Goal: Task Accomplishment & Management: Complete application form

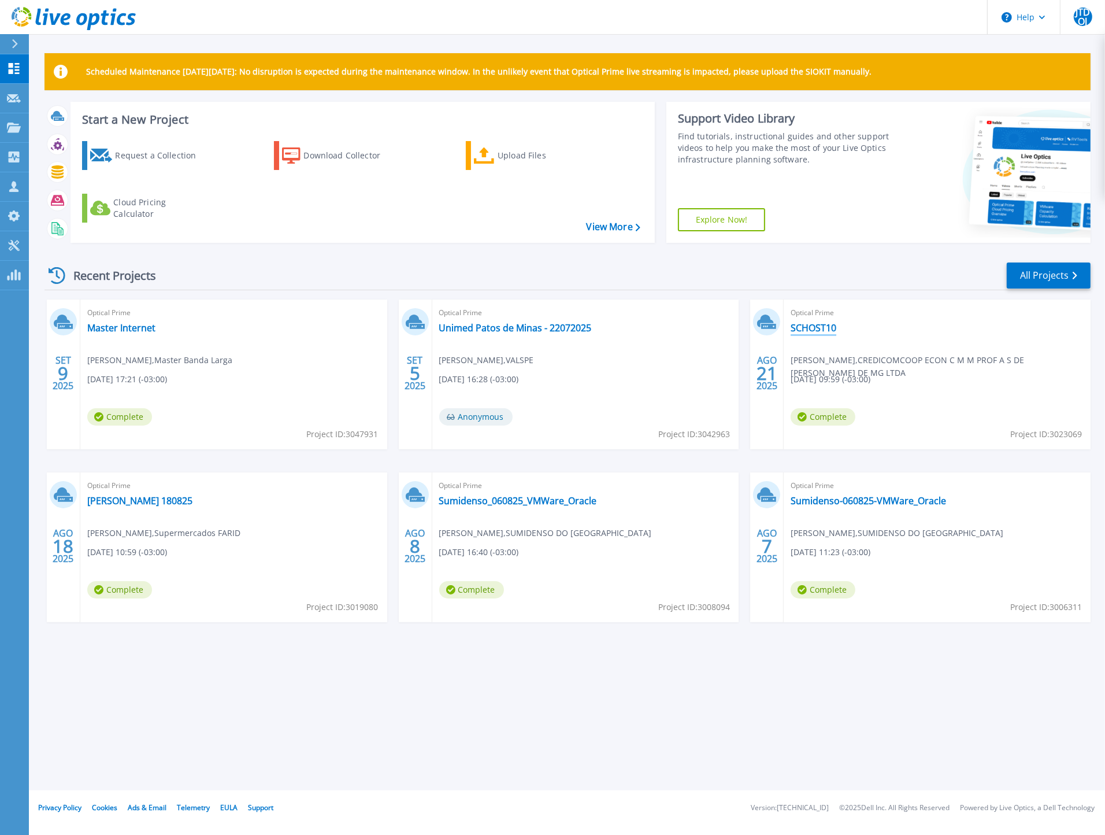
click at [816, 324] on link "SCHOST10" at bounding box center [814, 328] width 46 height 12
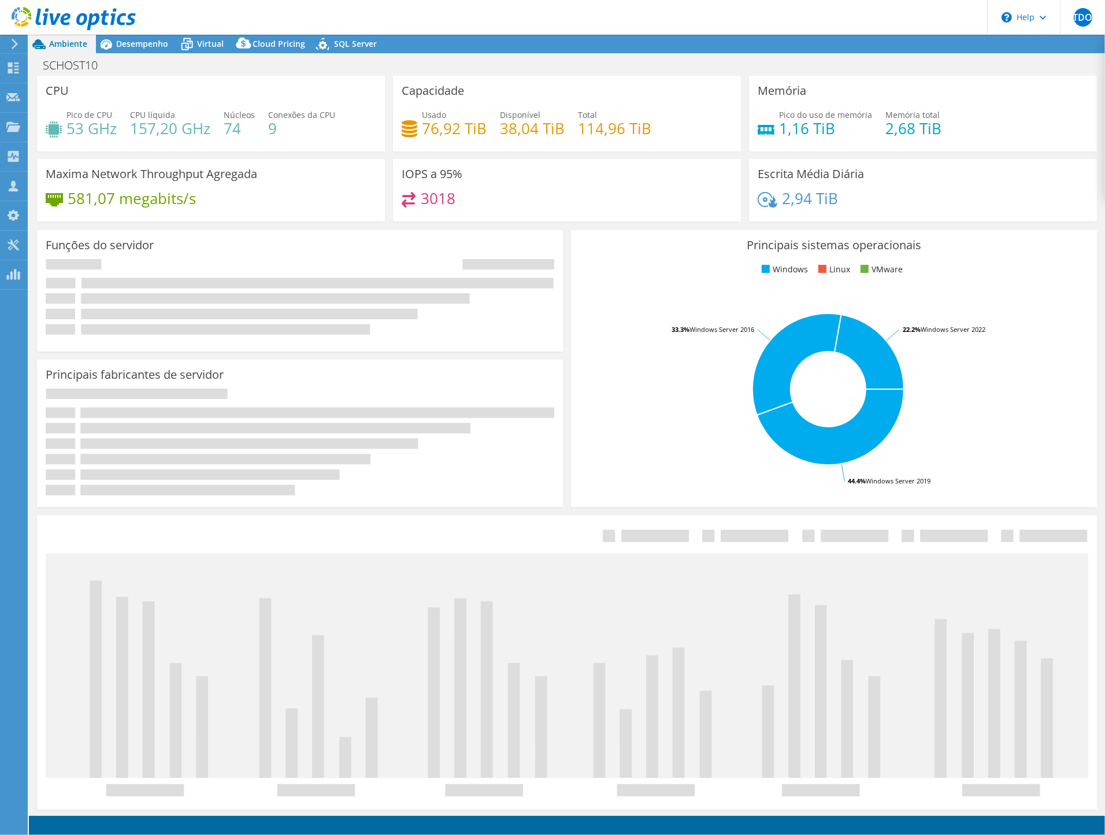
select select "SouthAmerica"
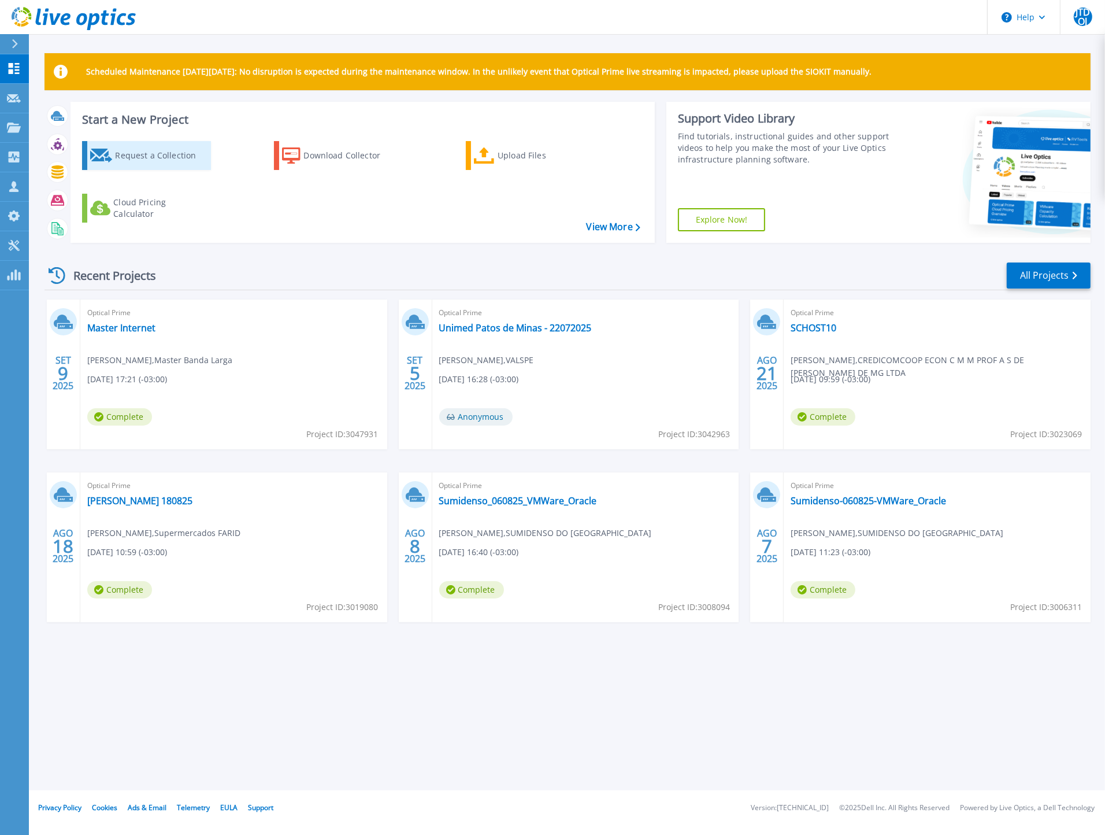
click at [131, 159] on div "Request a Collection" at bounding box center [161, 155] width 93 height 23
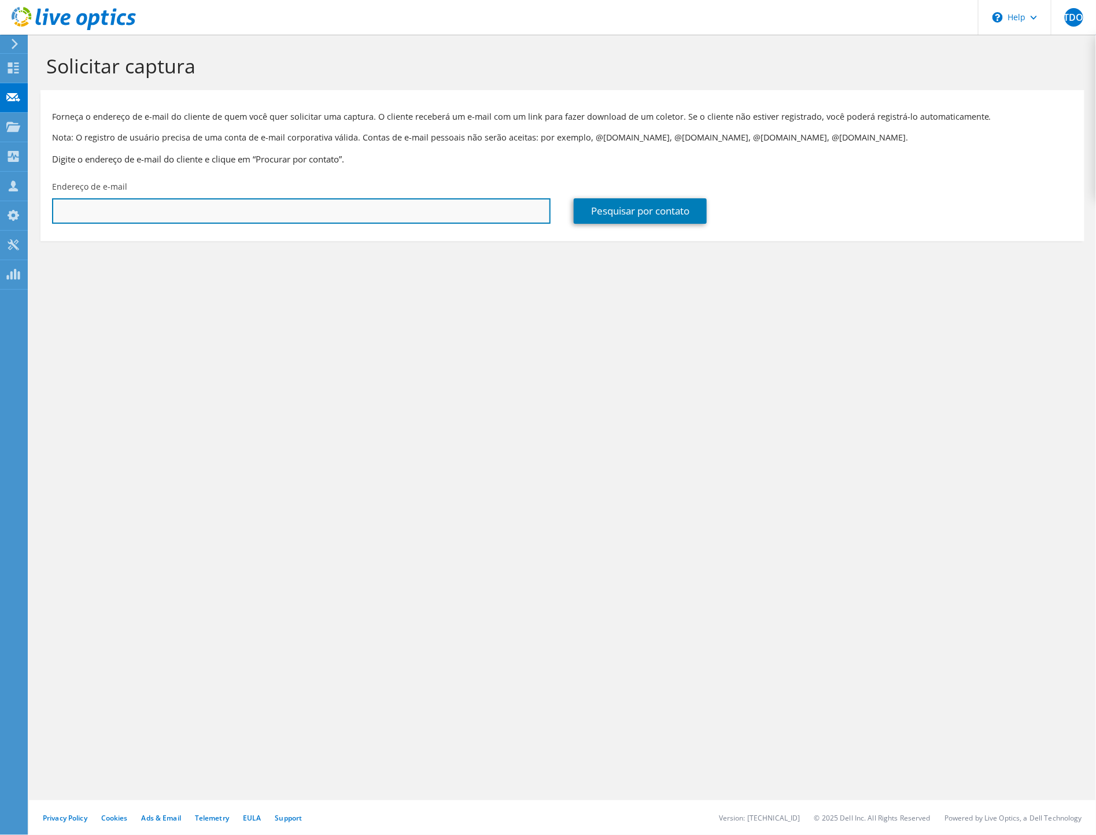
click at [395, 212] on input "text" at bounding box center [301, 210] width 498 height 25
type input "filipe.carolino@credicom.com.br"
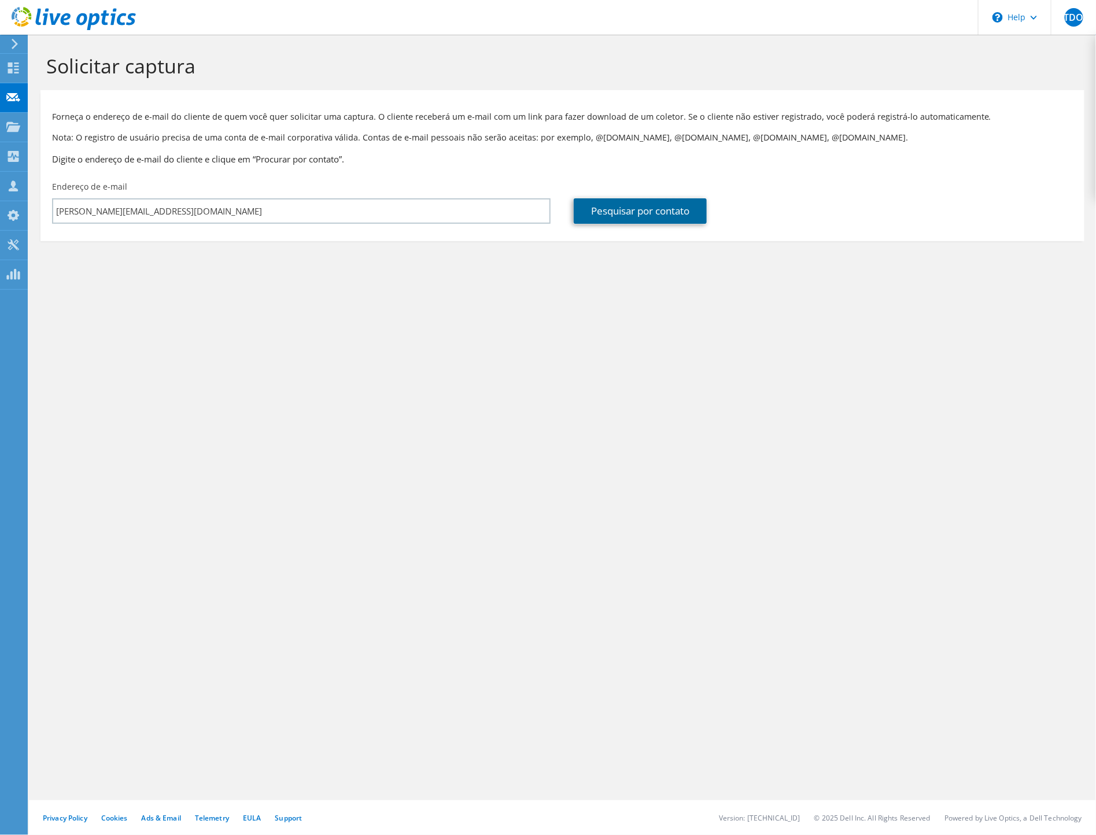
drag, startPoint x: 635, startPoint y: 212, endPoint x: 646, endPoint y: 229, distance: 20.5
click at [635, 212] on link "Pesquisar por contato" at bounding box center [640, 210] width 133 height 25
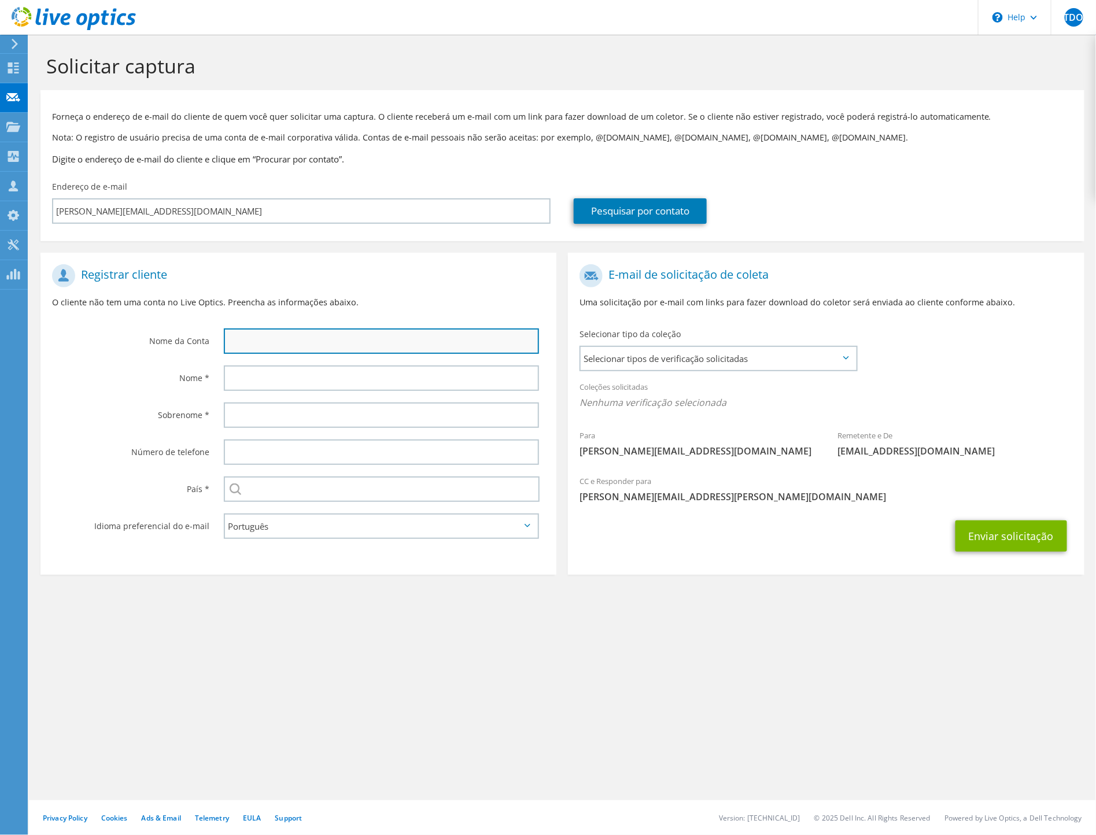
click at [269, 340] on input "text" at bounding box center [381, 340] width 315 height 25
click at [228, 340] on input "CREDICOM" at bounding box center [381, 340] width 315 height 25
click at [361, 328] on input "SICOOB CREDICOM" at bounding box center [381, 340] width 315 height 25
type input "SICOOB CREDICOM [GEOGRAPHIC_DATA]"
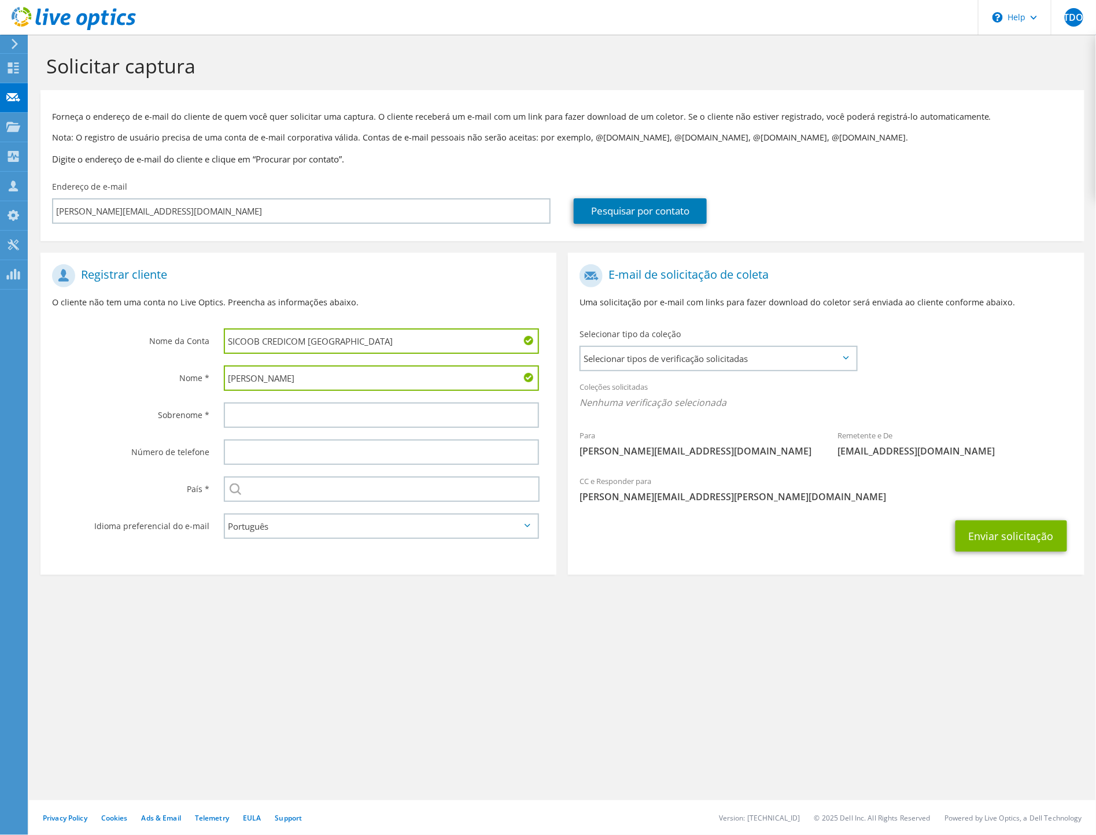
type input "Filipe"
type input "Carolino"
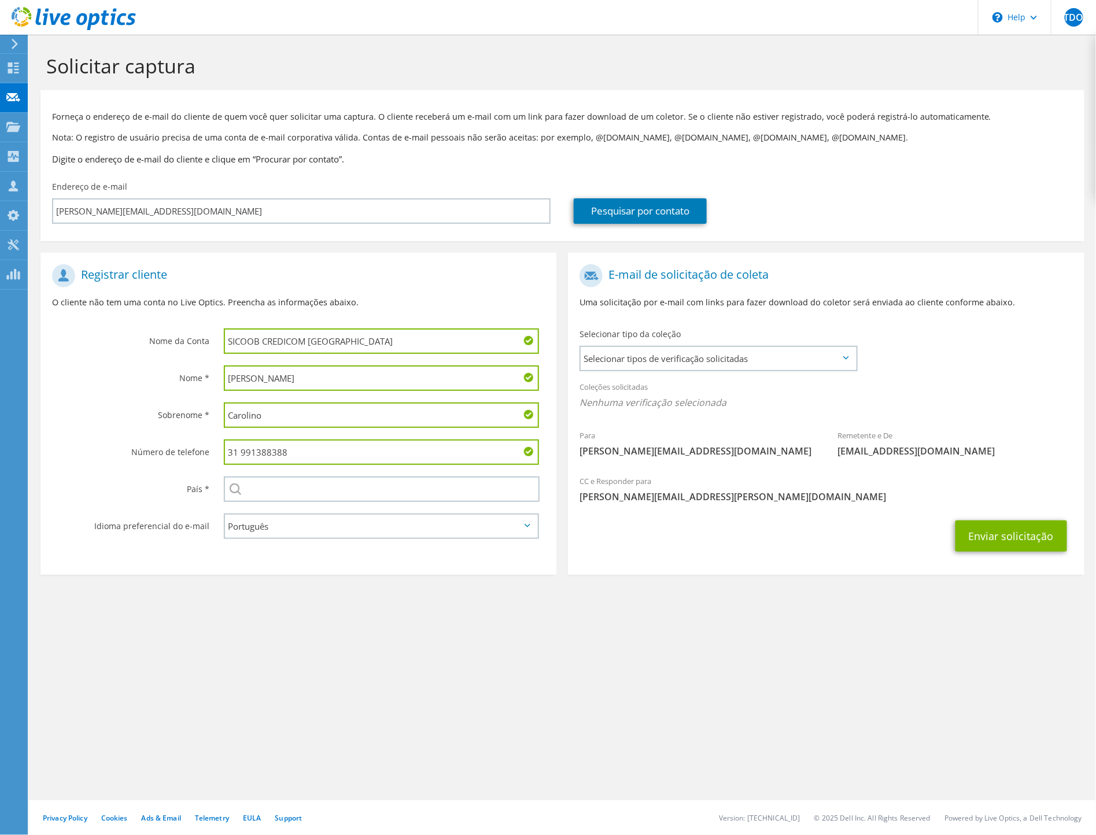
type input "31 991388388"
type input "Brasil"
drag, startPoint x: 243, startPoint y: 449, endPoint x: 785, endPoint y: 526, distance: 547.8
click at [785, 526] on div "Registrar cliente O cliente não tem uma conta no Live Optics. Preencha as infor…" at bounding box center [562, 408] width 1055 height 334
type input "31 987664807"
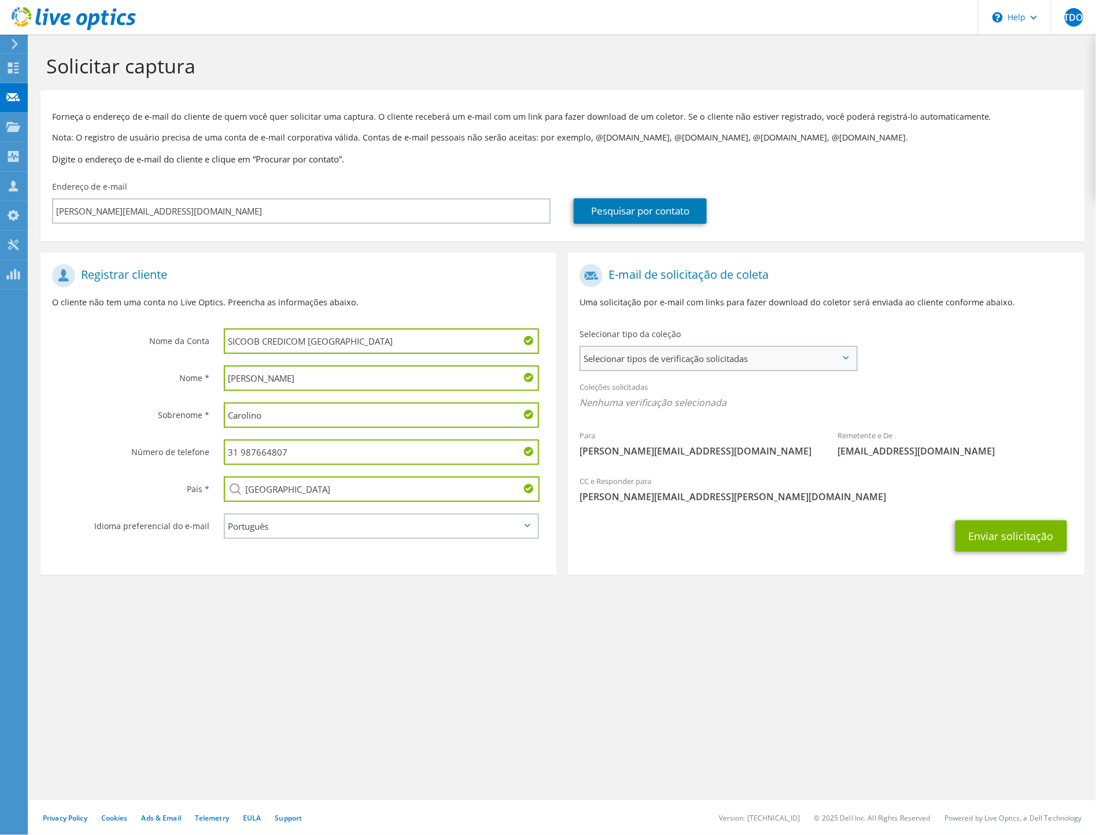
click at [749, 357] on span "Selecionar tipos de verificação solicitadas" at bounding box center [717, 358] width 275 height 23
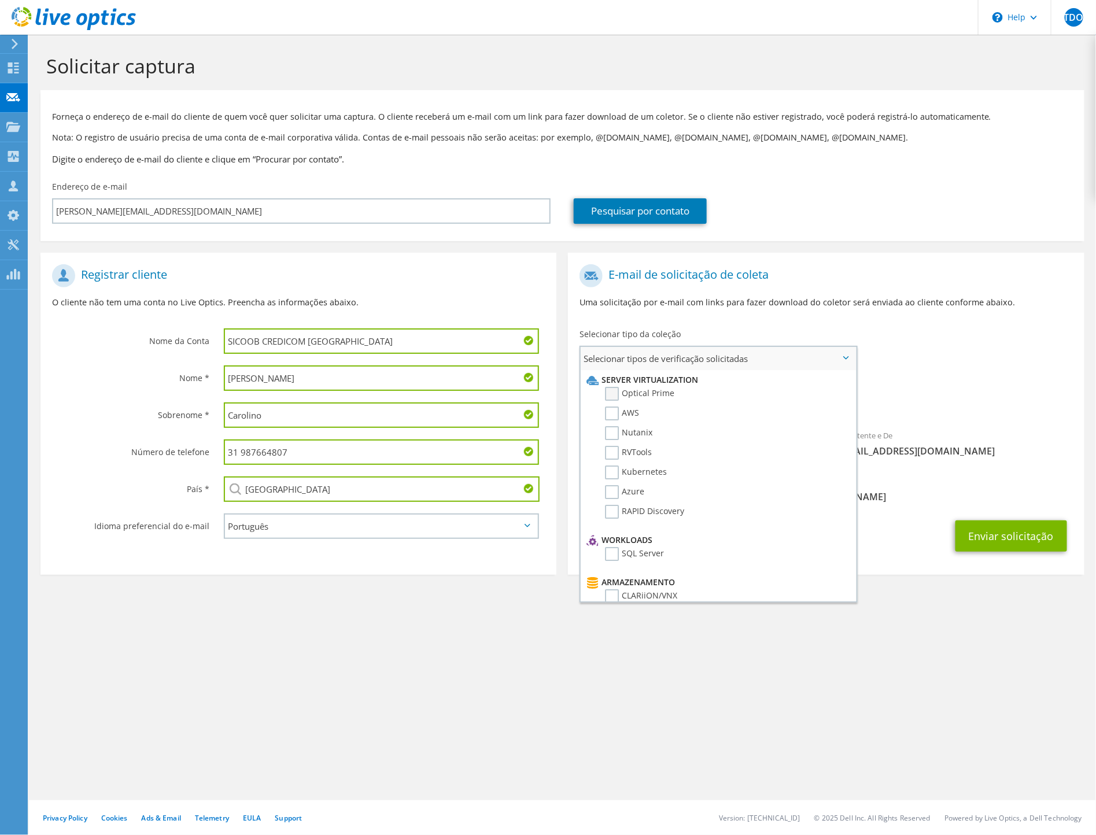
click at [611, 392] on label "Optical Prime" at bounding box center [639, 394] width 69 height 14
click at [0, 0] on input "Optical Prime" at bounding box center [0, 0] width 0 height 0
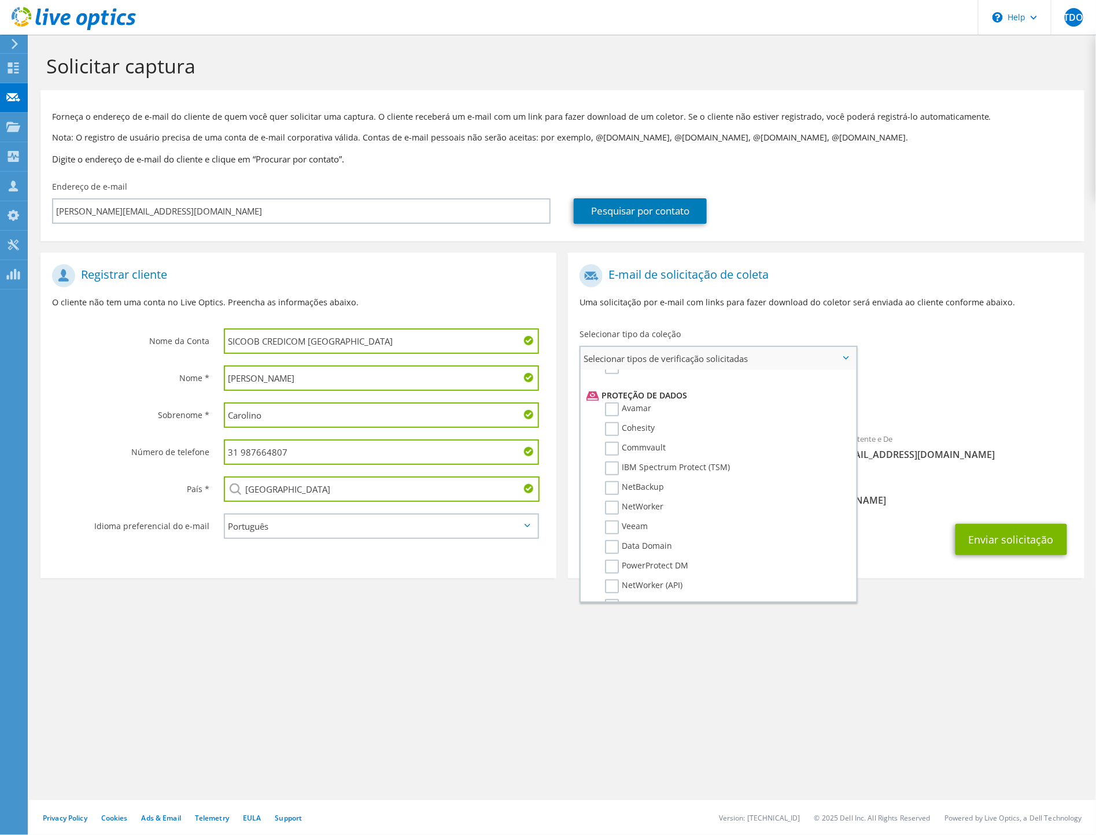
scroll to position [515, 0]
click at [613, 490] on label "Veeam" at bounding box center [626, 497] width 43 height 14
click at [0, 0] on input "Veeam" at bounding box center [0, 0] width 0 height 0
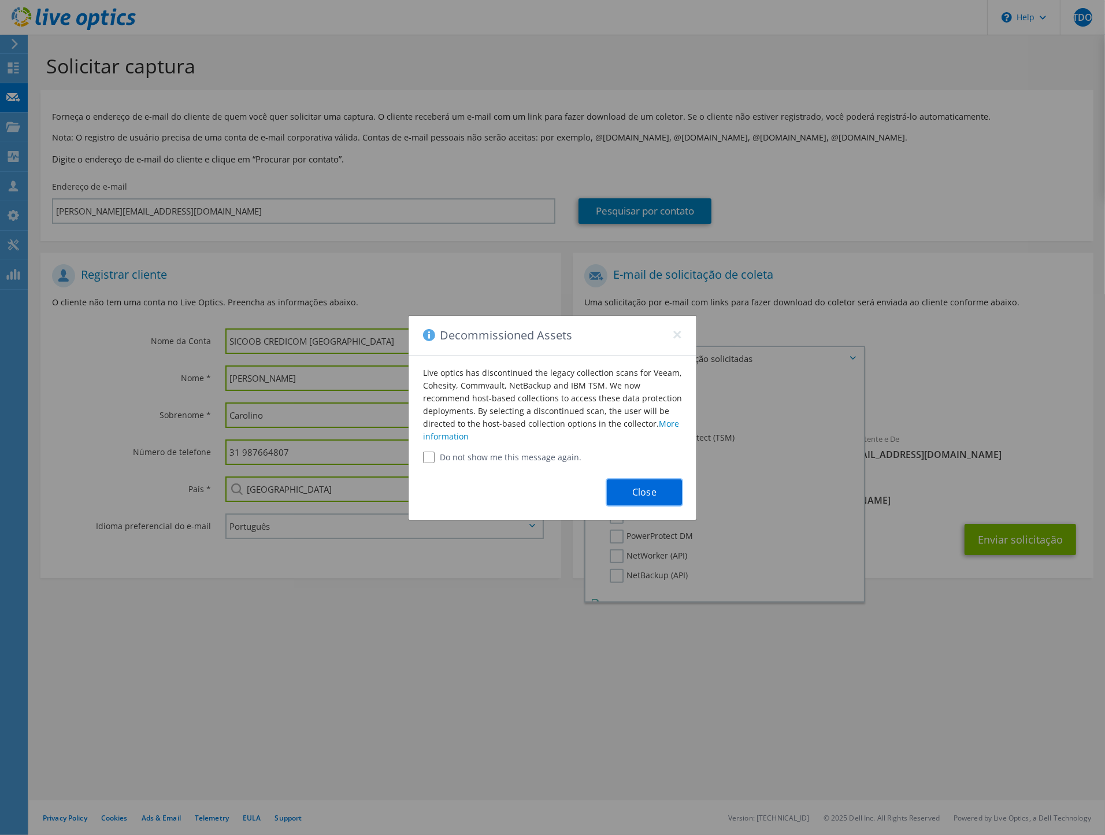
click at [652, 495] on button "Close" at bounding box center [644, 492] width 75 height 26
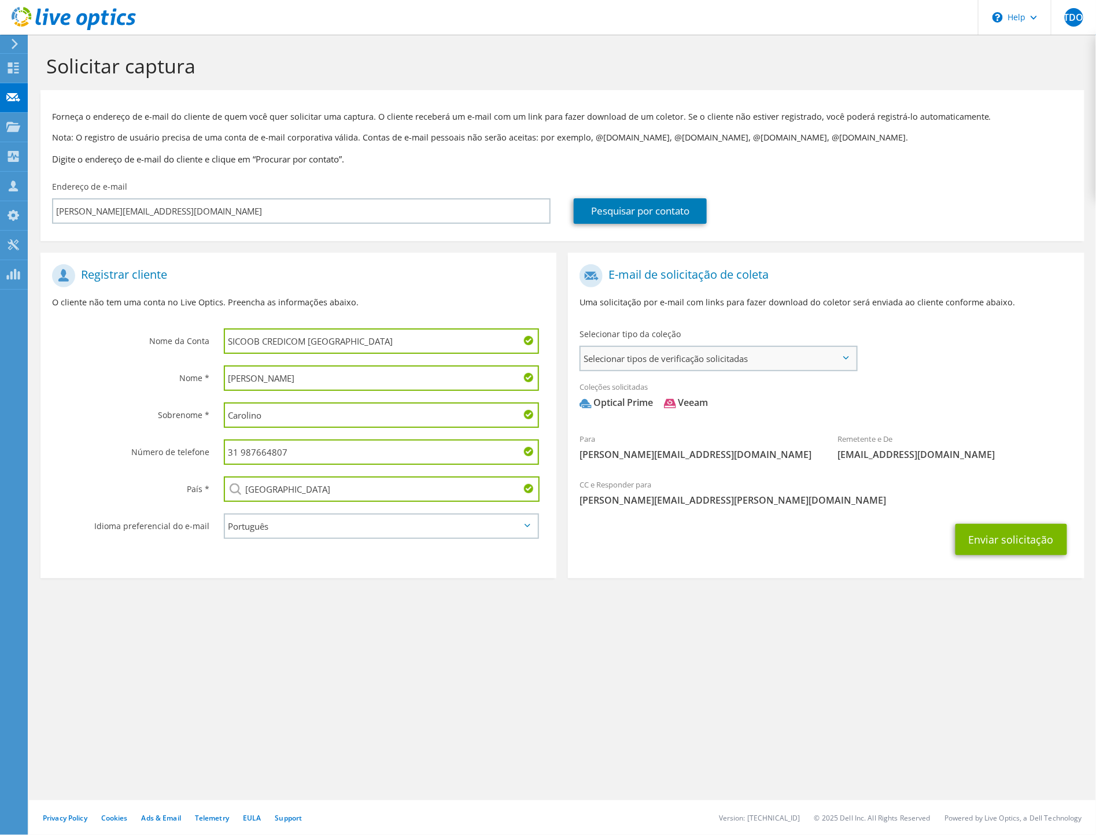
click at [690, 355] on span "Selecionar tipos de verificação solicitadas" at bounding box center [717, 358] width 275 height 23
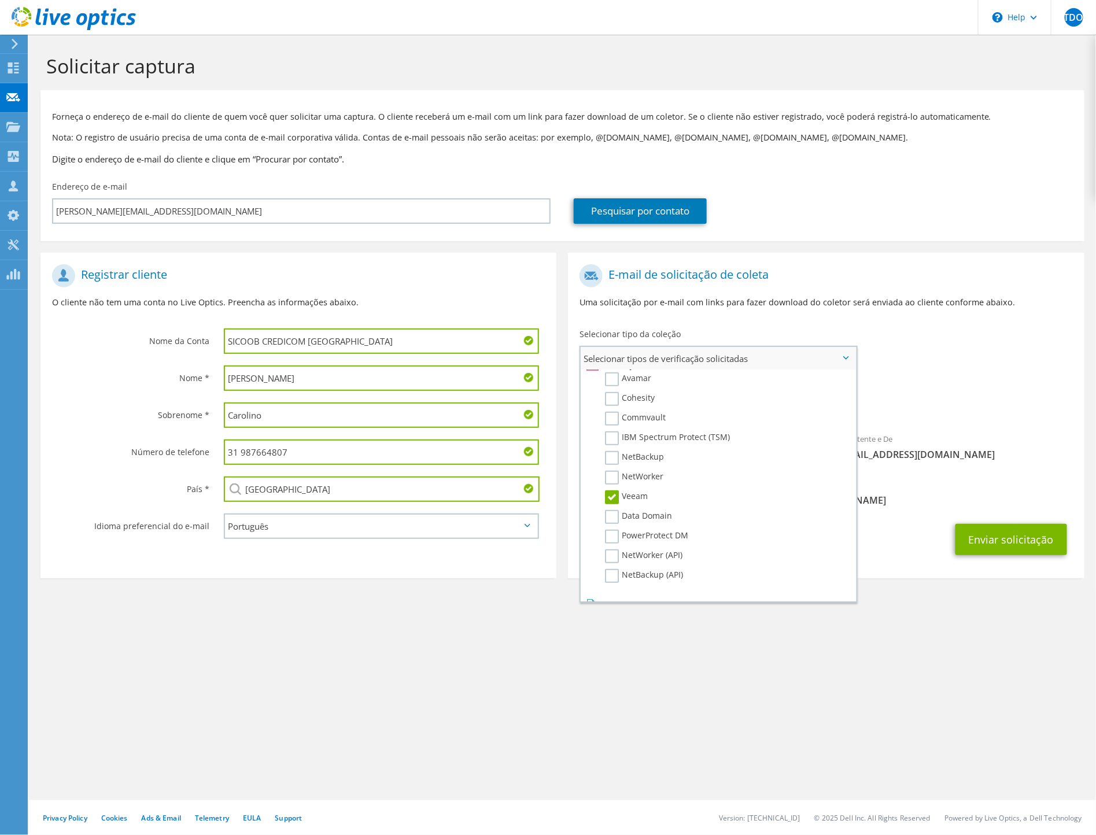
click at [613, 490] on label "Veeam" at bounding box center [626, 497] width 43 height 14
click at [0, 0] on input "Veeam" at bounding box center [0, 0] width 0 height 0
click at [610, 611] on label "Dossier" at bounding box center [628, 618] width 46 height 14
click at [0, 0] on input "Dossier" at bounding box center [0, 0] width 0 height 0
click at [610, 611] on label "Dossier" at bounding box center [628, 618] width 46 height 14
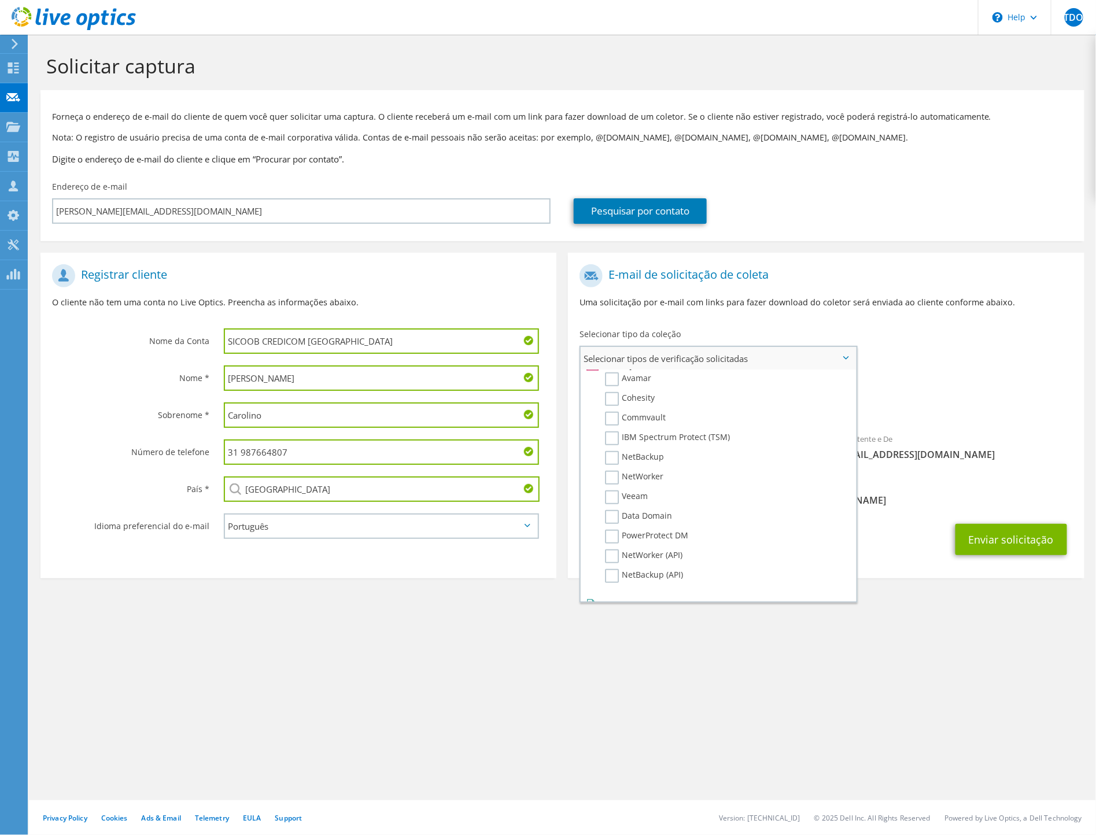
click at [0, 0] on input "Dossier" at bounding box center [0, 0] width 0 height 0
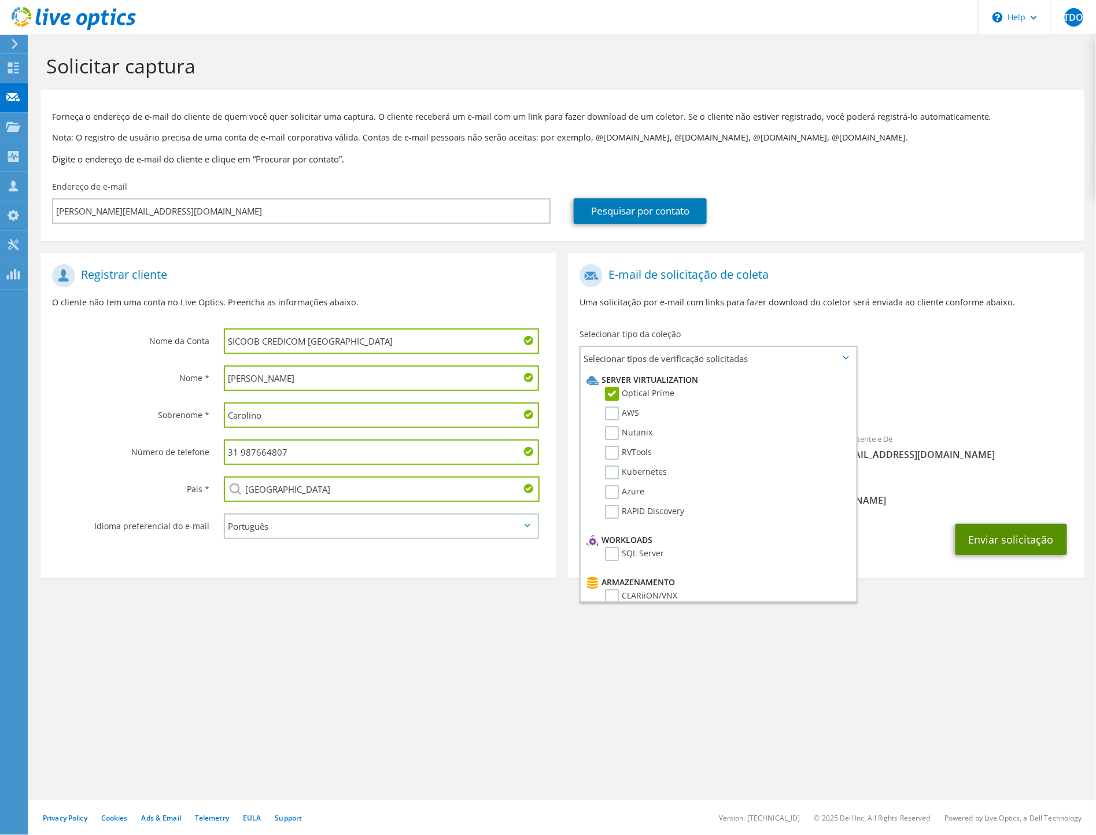
click at [1012, 526] on button "Enviar solicitação" at bounding box center [1011, 539] width 112 height 31
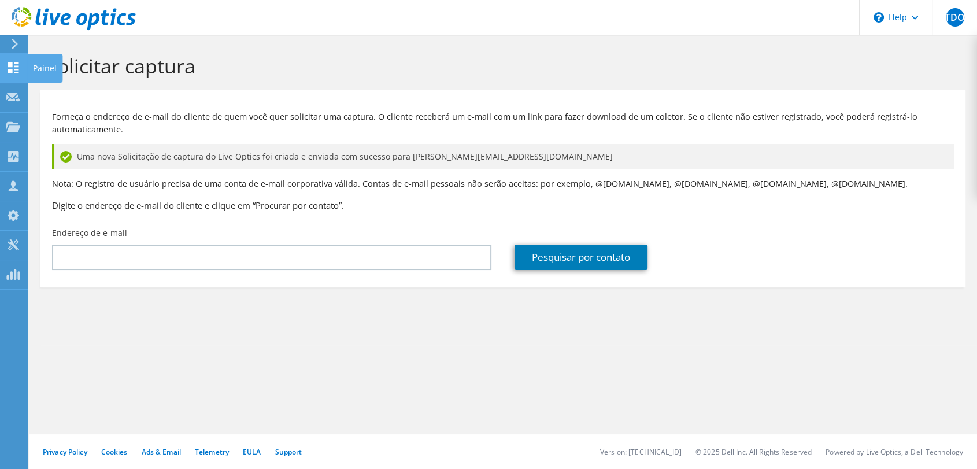
click at [6, 68] on icon at bounding box center [13, 67] width 14 height 11
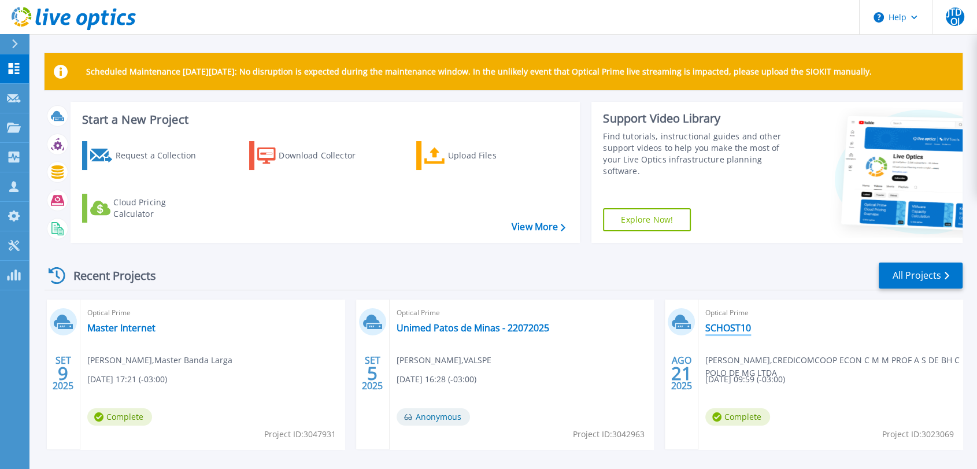
click at [723, 330] on link "SCHOST10" at bounding box center [728, 328] width 46 height 12
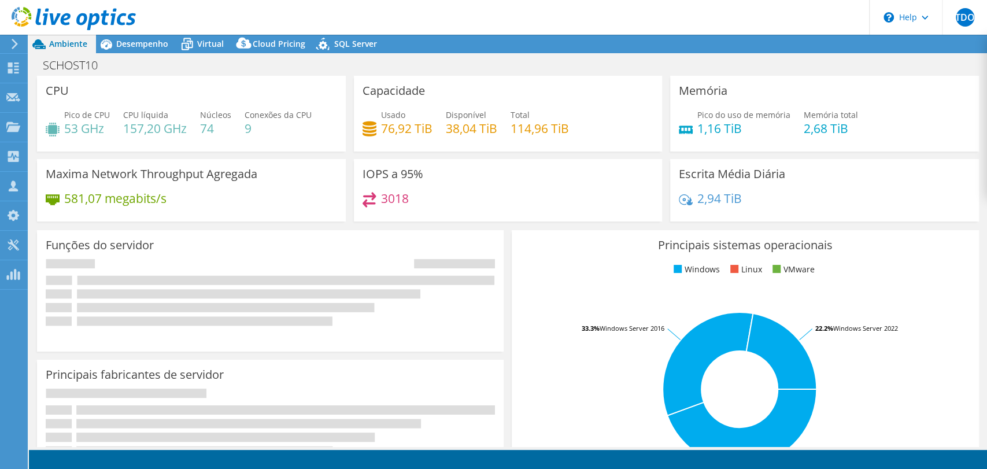
select select "SouthAmerica"
select select "USD"
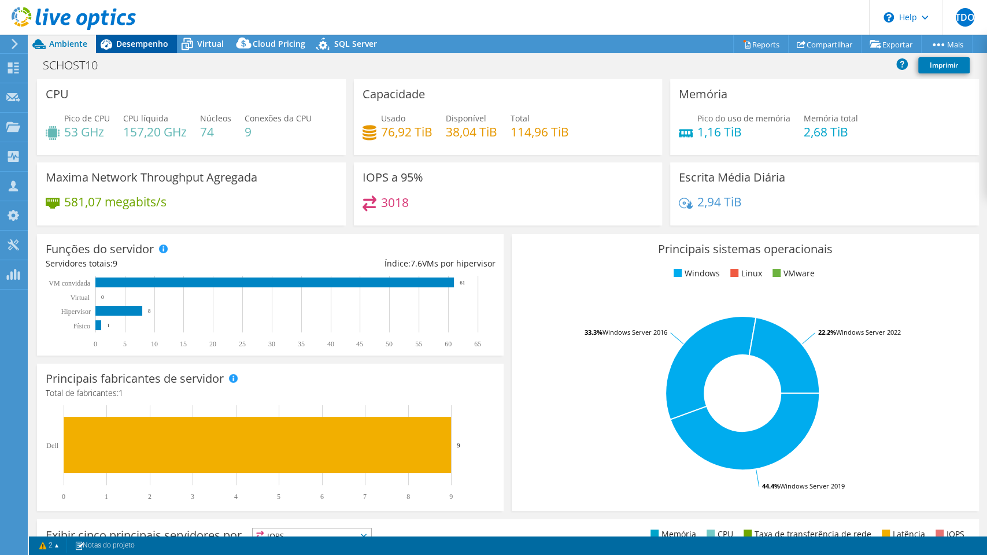
click at [136, 40] on span "Desempenho" at bounding box center [142, 43] width 52 height 11
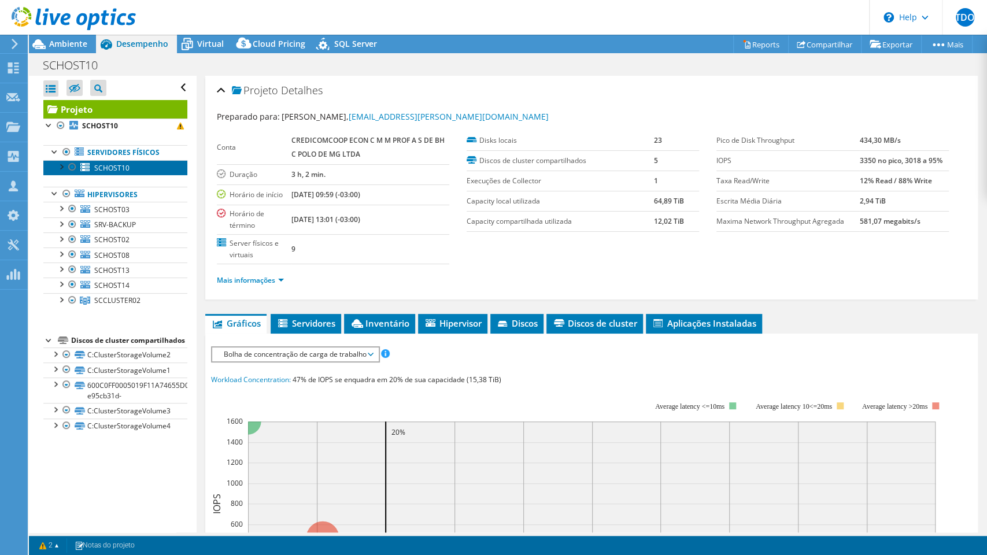
click at [105, 168] on span "SCHOST10" at bounding box center [111, 168] width 35 height 10
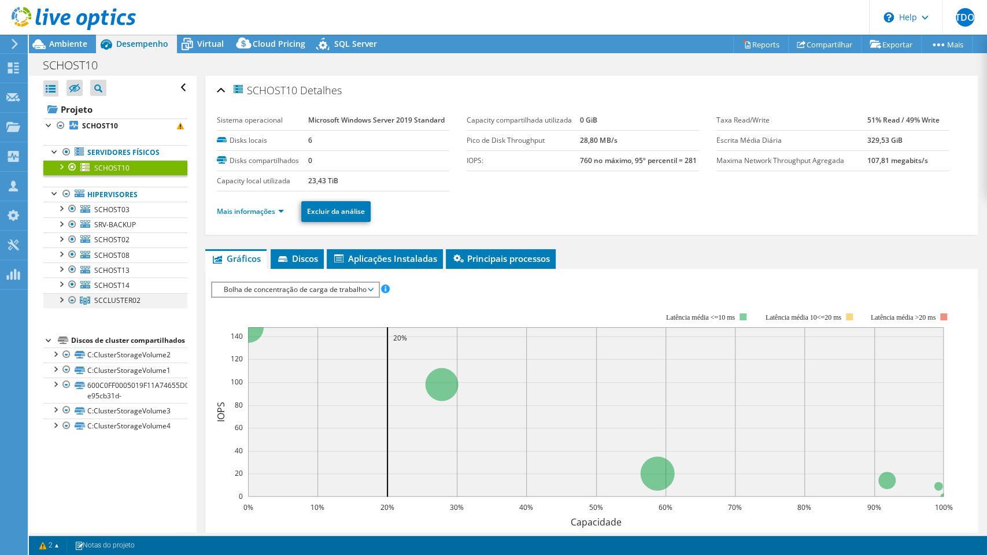
click at [62, 296] on div at bounding box center [61, 299] width 12 height 12
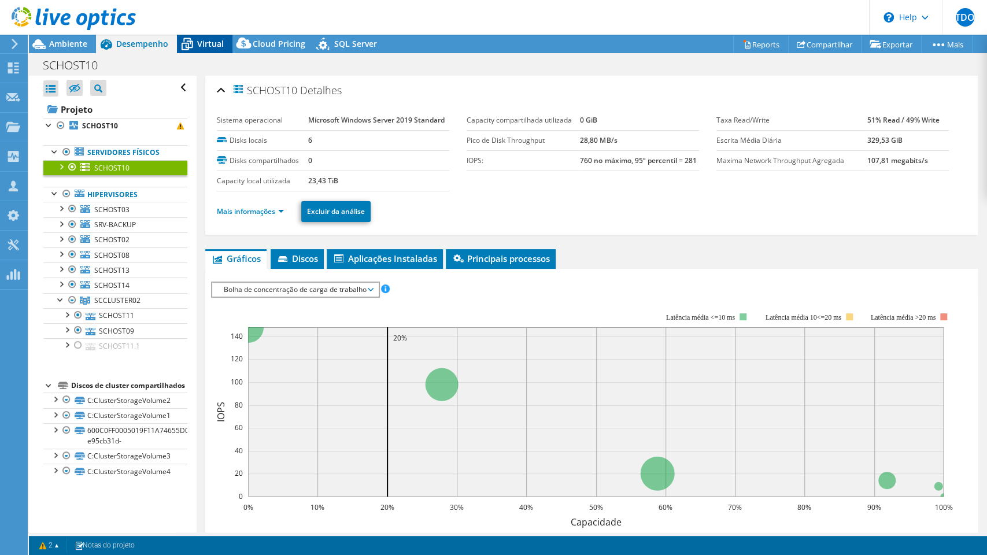
click at [204, 40] on span "Virtual" at bounding box center [210, 43] width 27 height 11
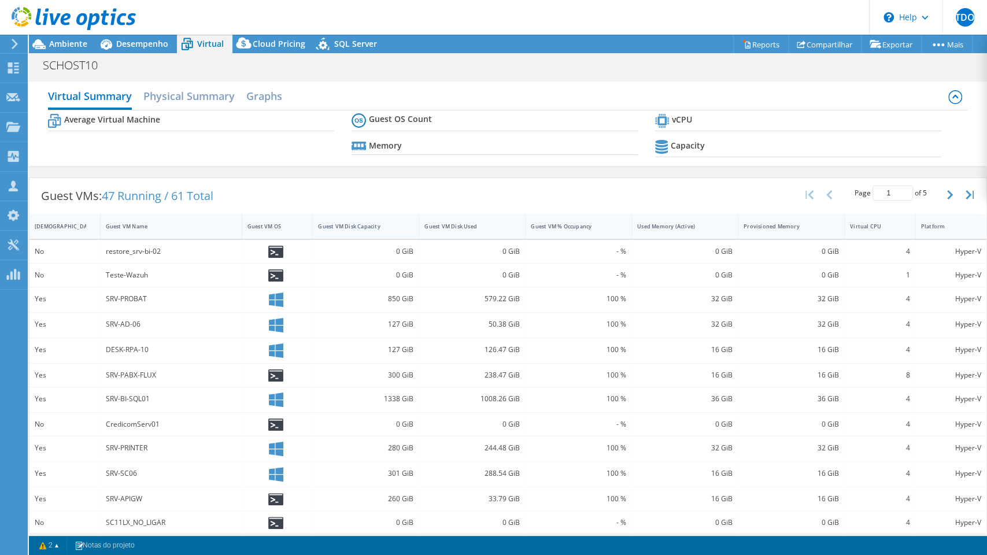
click at [364, 224] on div "Guest VM Disk Capacity" at bounding box center [359, 227] width 82 height 8
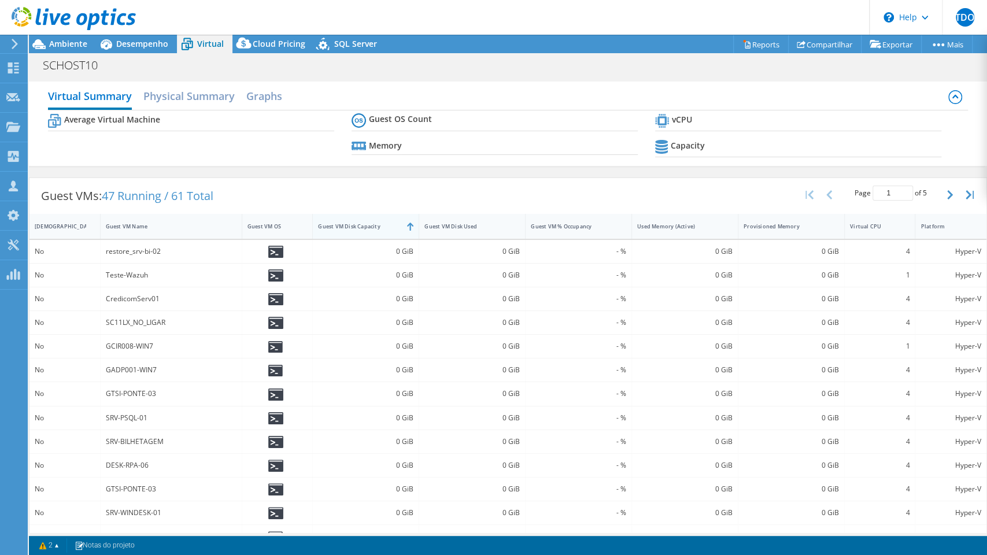
click at [364, 224] on div "Guest VM Disk Capacity" at bounding box center [359, 227] width 82 height 8
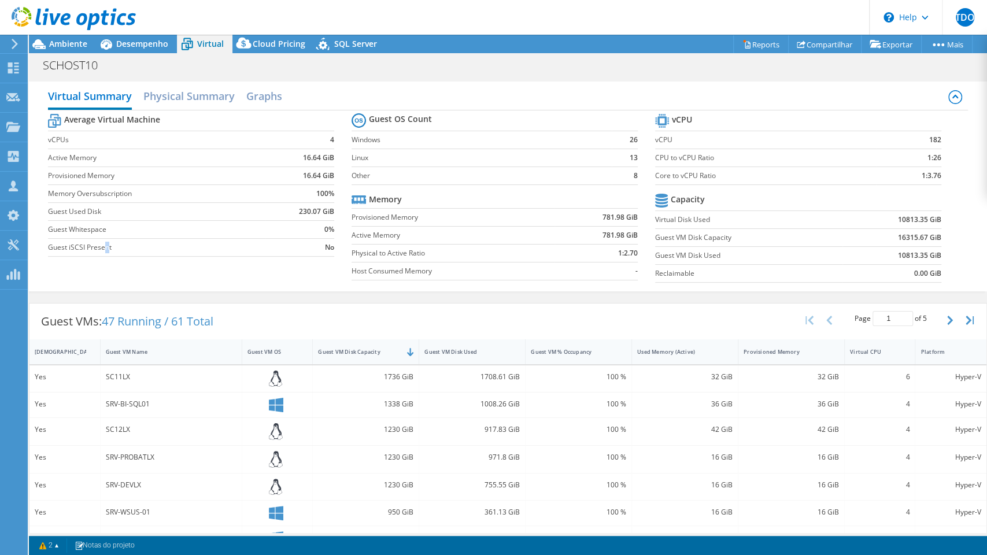
click at [106, 247] on label "Guest iSCSI Present" at bounding box center [156, 248] width 217 height 12
drag, startPoint x: 106, startPoint y: 376, endPoint x: 130, endPoint y: 375, distance: 23.2
click at [130, 375] on div "SC11LX" at bounding box center [171, 377] width 131 height 13
click at [147, 45] on span "Desempenho" at bounding box center [142, 43] width 52 height 11
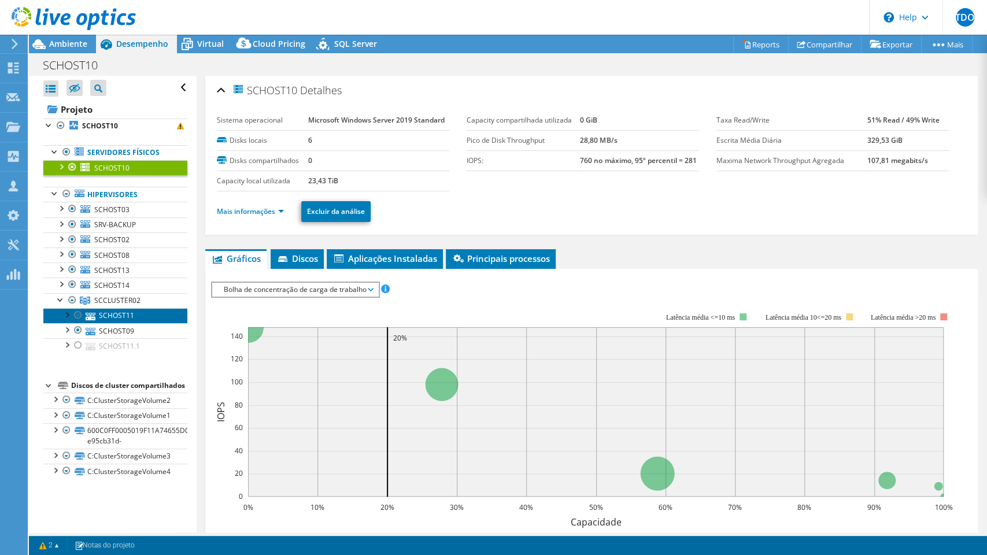
click at [134, 312] on link "SCHOST11" at bounding box center [115, 315] width 144 height 15
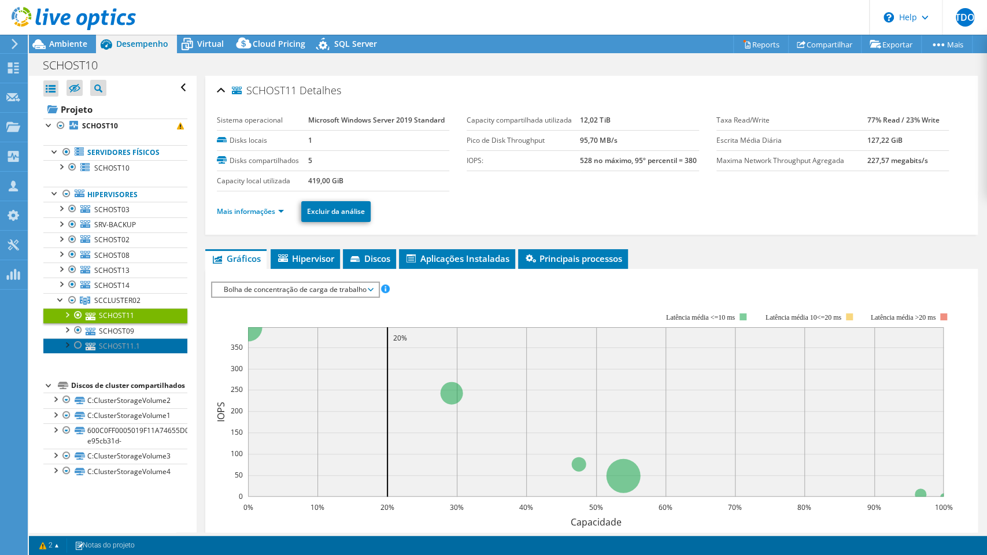
click at [145, 347] on link "SCHOST11.1" at bounding box center [115, 345] width 144 height 15
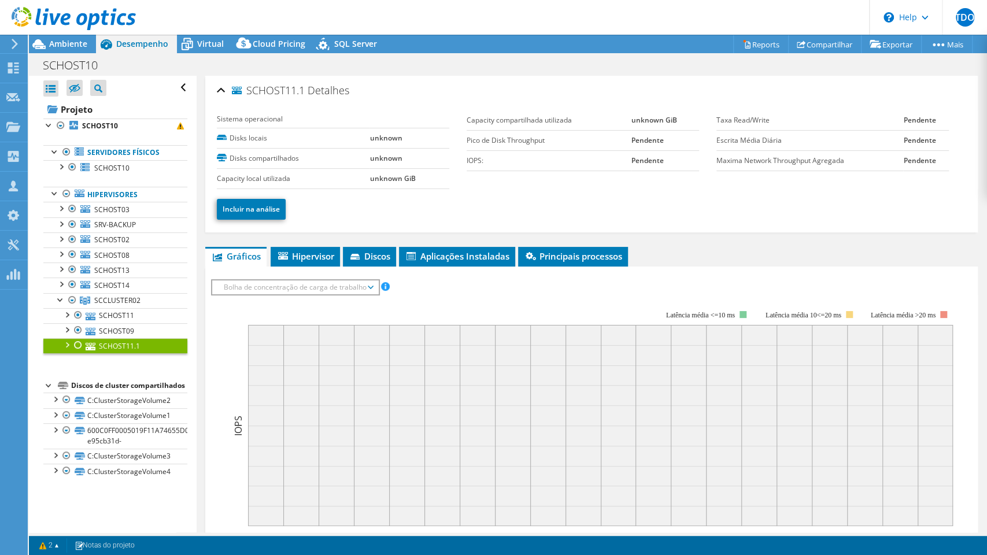
click at [78, 345] on div at bounding box center [78, 345] width 12 height 14
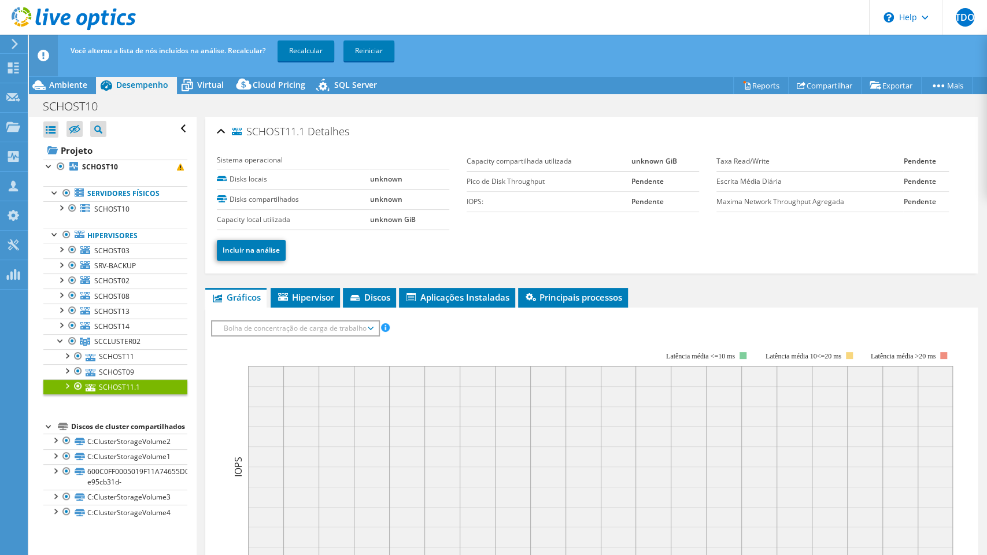
click at [77, 388] on div at bounding box center [78, 386] width 12 height 14
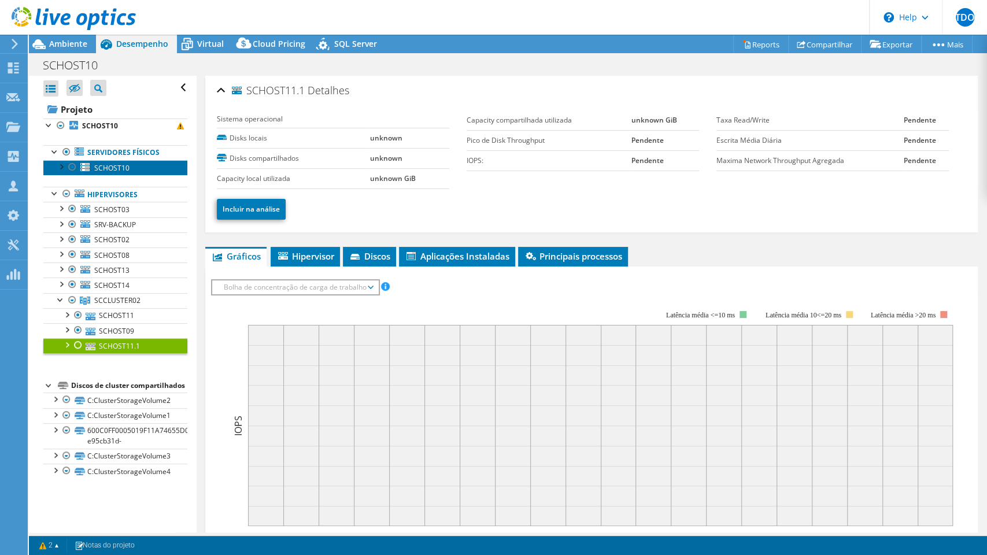
click at [119, 167] on span "SCHOST10" at bounding box center [111, 168] width 35 height 10
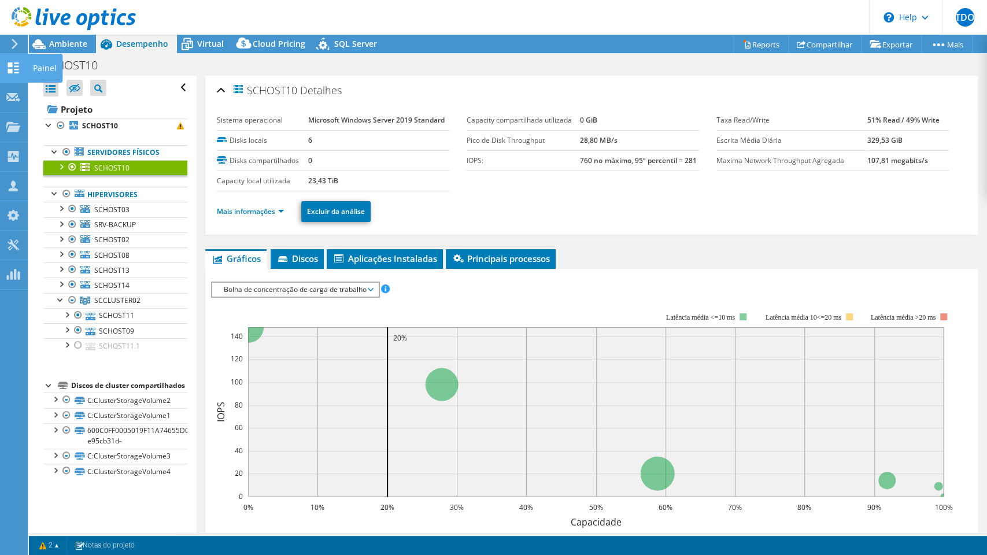
click at [6, 63] on icon at bounding box center [13, 67] width 14 height 11
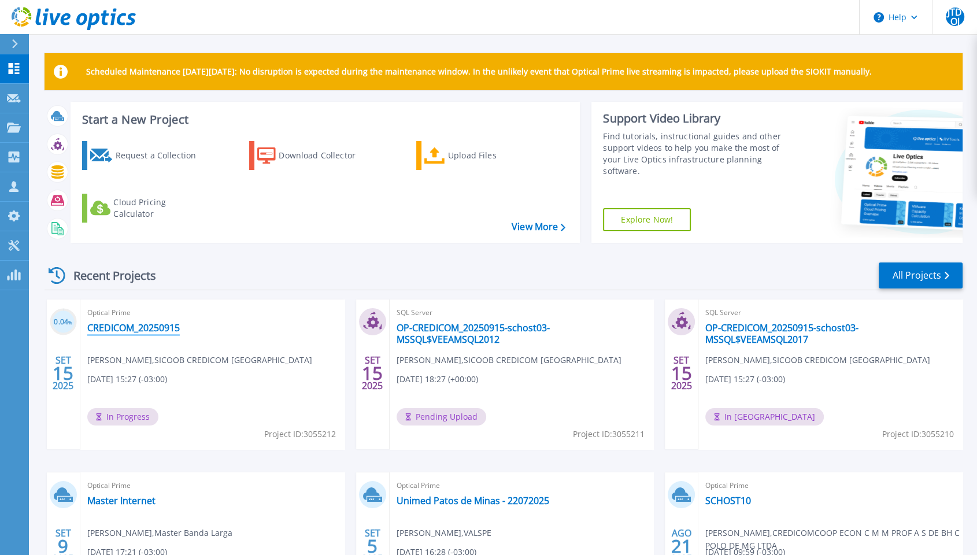
click at [148, 324] on link "CREDICOM_20250915" at bounding box center [133, 328] width 93 height 12
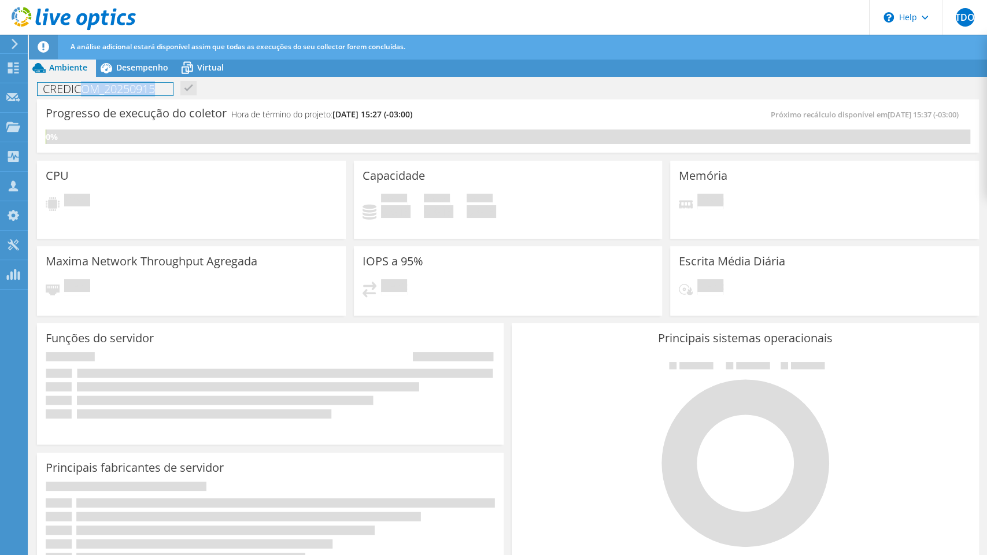
drag, startPoint x: 83, startPoint y: 90, endPoint x: 154, endPoint y: 84, distance: 71.9
click at [154, 84] on h1 "CREDICOM_20250915" at bounding box center [105, 89] width 135 height 13
click at [291, 83] on div "CREDICOM_20250915 Imprimir" at bounding box center [508, 88] width 958 height 21
drag, startPoint x: 208, startPoint y: 61, endPoint x: 221, endPoint y: 60, distance: 13.9
click at [208, 60] on div "Virtual" at bounding box center [205, 67] width 56 height 19
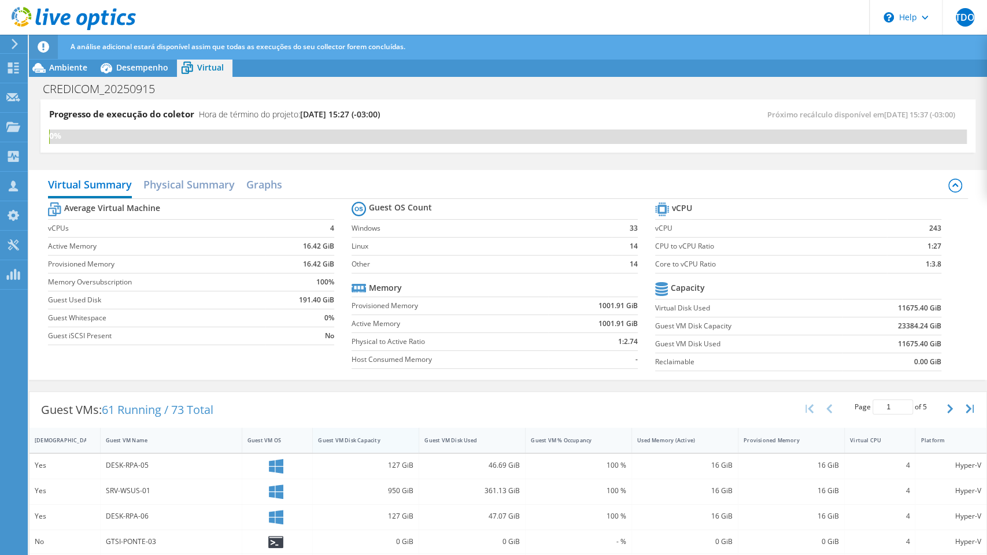
click at [386, 443] on div "Guest VM Disk Capacity" at bounding box center [359, 440] width 92 height 18
click at [384, 442] on div "Guest VM Disk Capacity" at bounding box center [359, 441] width 82 height 8
drag, startPoint x: 90, startPoint y: 458, endPoint x: 148, endPoint y: 463, distance: 58.5
click at [148, 463] on div "Yes SC10LX 2048 GiB 2002.66 GiB 100 % 64 GiB 64 GiB 6 Hyper-V" at bounding box center [507, 467] width 957 height 27
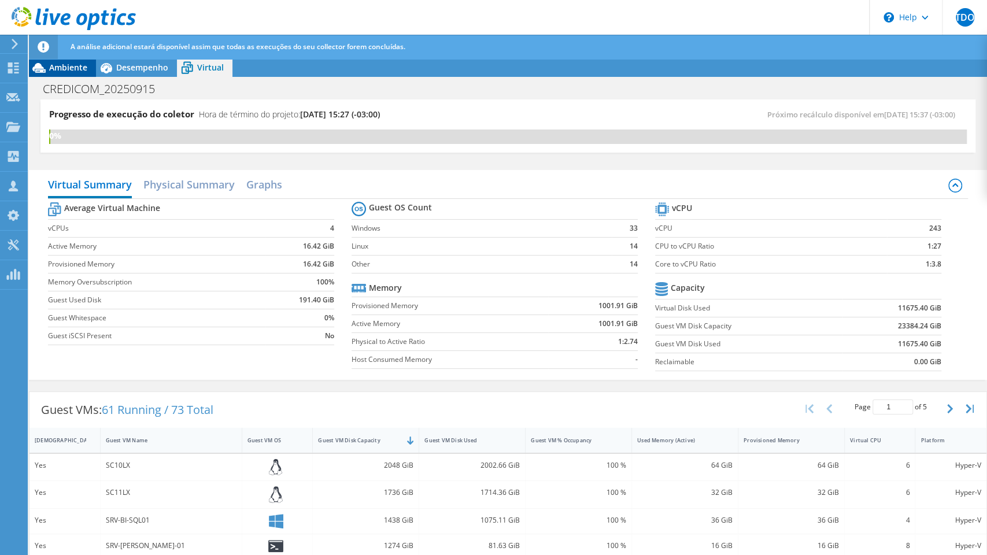
drag, startPoint x: 76, startPoint y: 65, endPoint x: 82, endPoint y: 74, distance: 10.4
click at [76, 65] on span "Ambiente" at bounding box center [68, 67] width 38 height 11
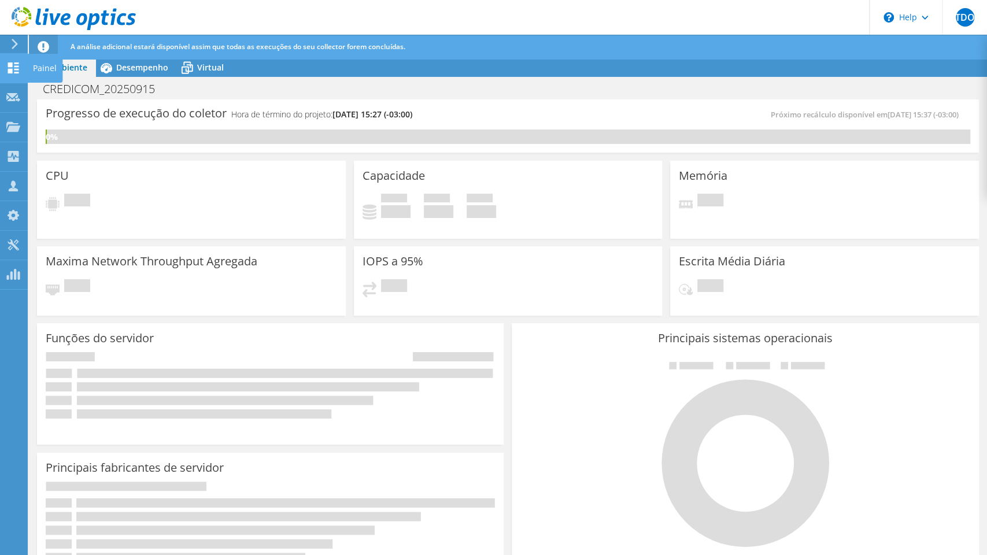
click at [16, 69] on icon at bounding box center [13, 67] width 14 height 11
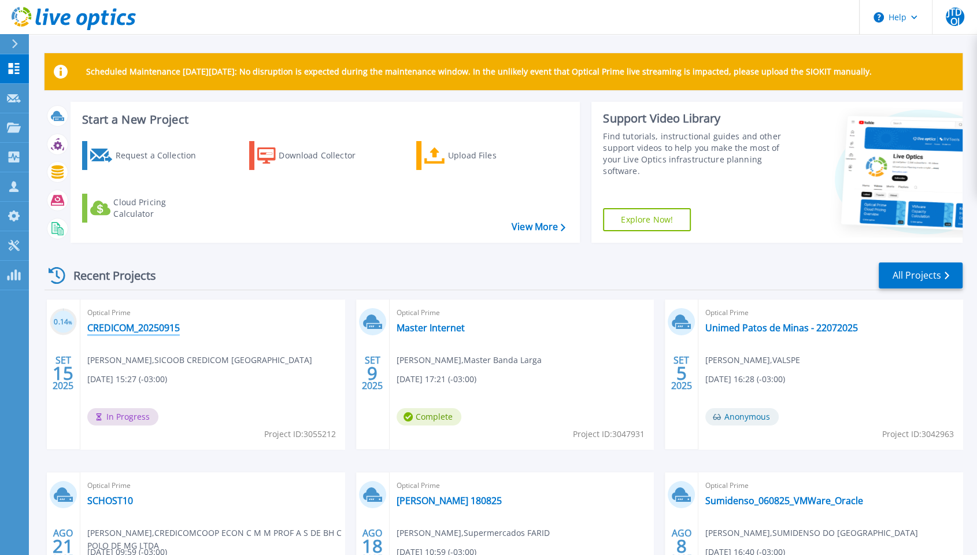
drag, startPoint x: 141, startPoint y: 332, endPoint x: 173, endPoint y: 337, distance: 32.8
click at [141, 331] on link "CREDICOM_20250915" at bounding box center [133, 328] width 93 height 12
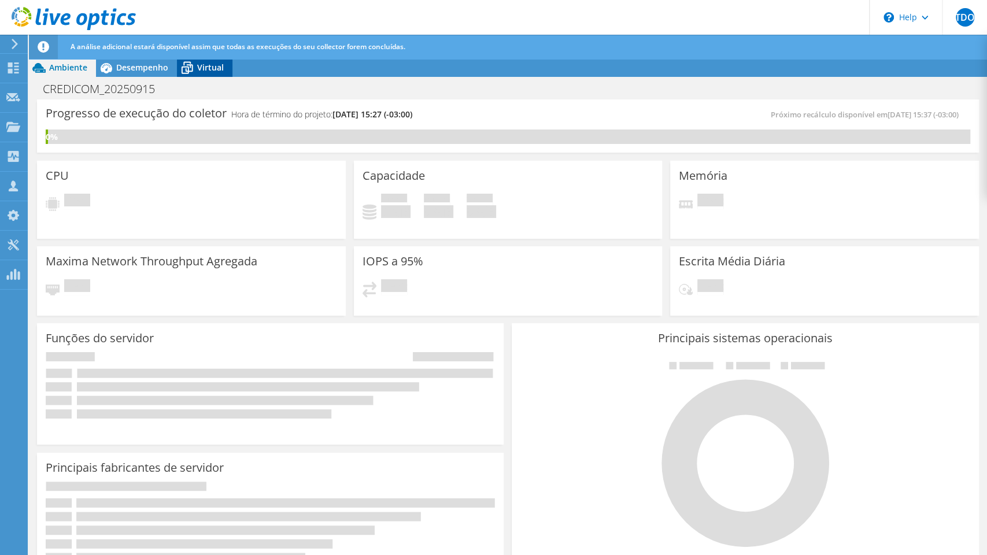
click at [196, 67] on icon at bounding box center [187, 68] width 20 height 20
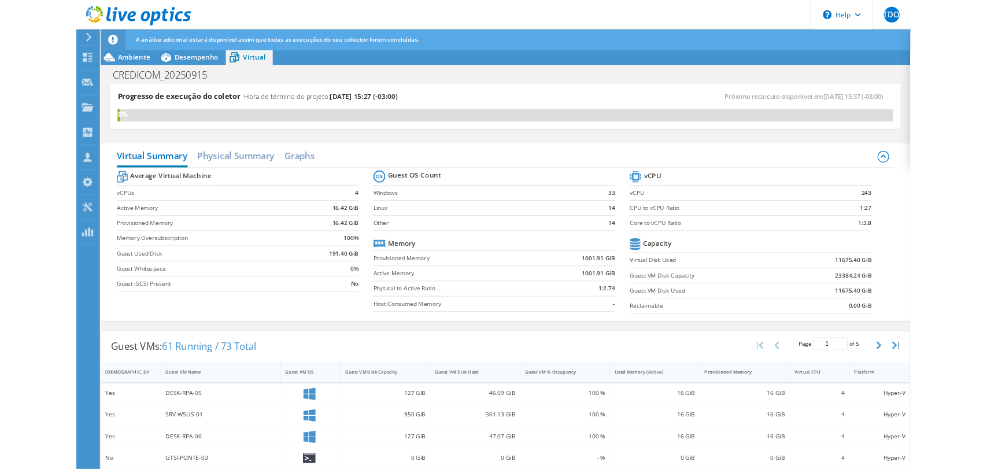
scroll to position [128, 0]
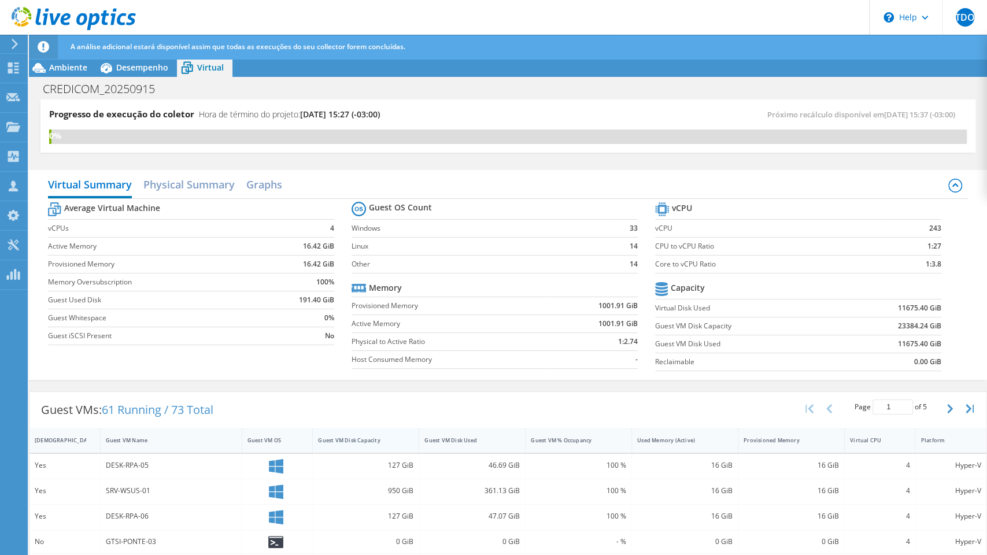
click at [357, 438] on div "Guest VM Disk Capacity" at bounding box center [359, 441] width 82 height 8
click at [360, 434] on div "Guest VM Disk Capacity" at bounding box center [359, 440] width 92 height 18
click at [77, 60] on div "Ambiente" at bounding box center [62, 67] width 67 height 19
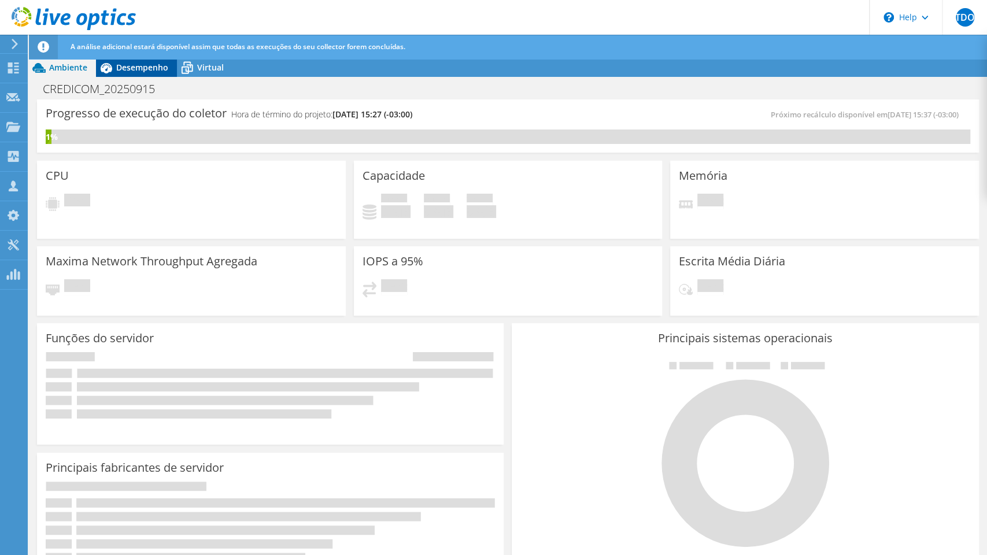
click at [142, 68] on span "Desempenho" at bounding box center [142, 67] width 52 height 11
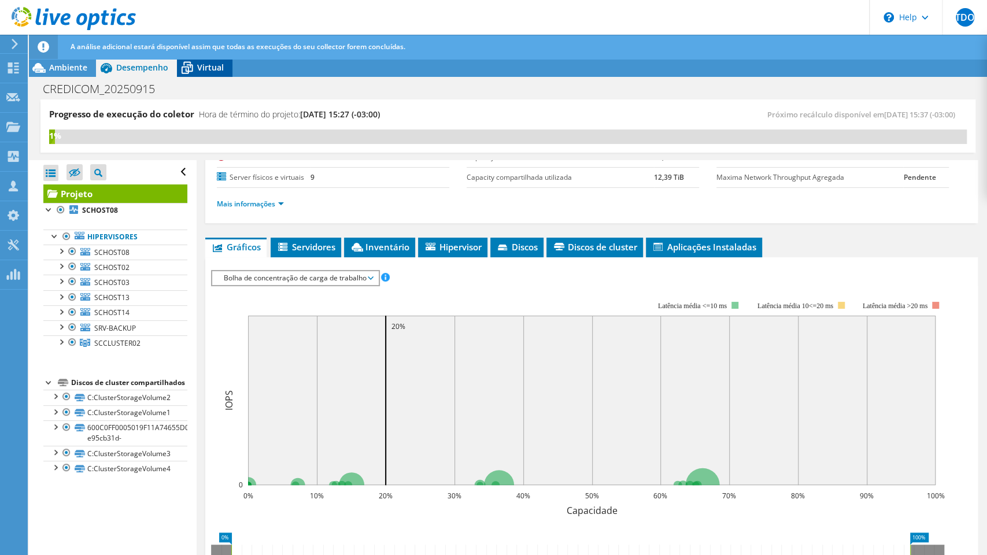
click at [204, 70] on span "Virtual" at bounding box center [210, 67] width 27 height 11
